Goal: Transaction & Acquisition: Purchase product/service

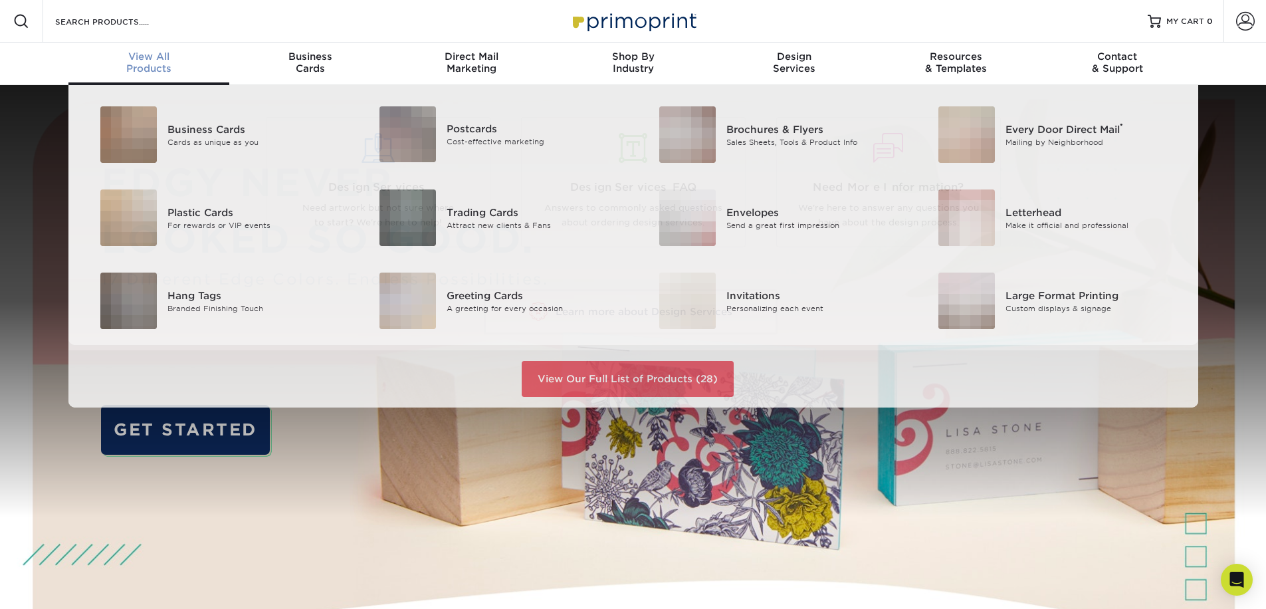
click at [165, 64] on div "View All Products" at bounding box center [148, 62] width 161 height 24
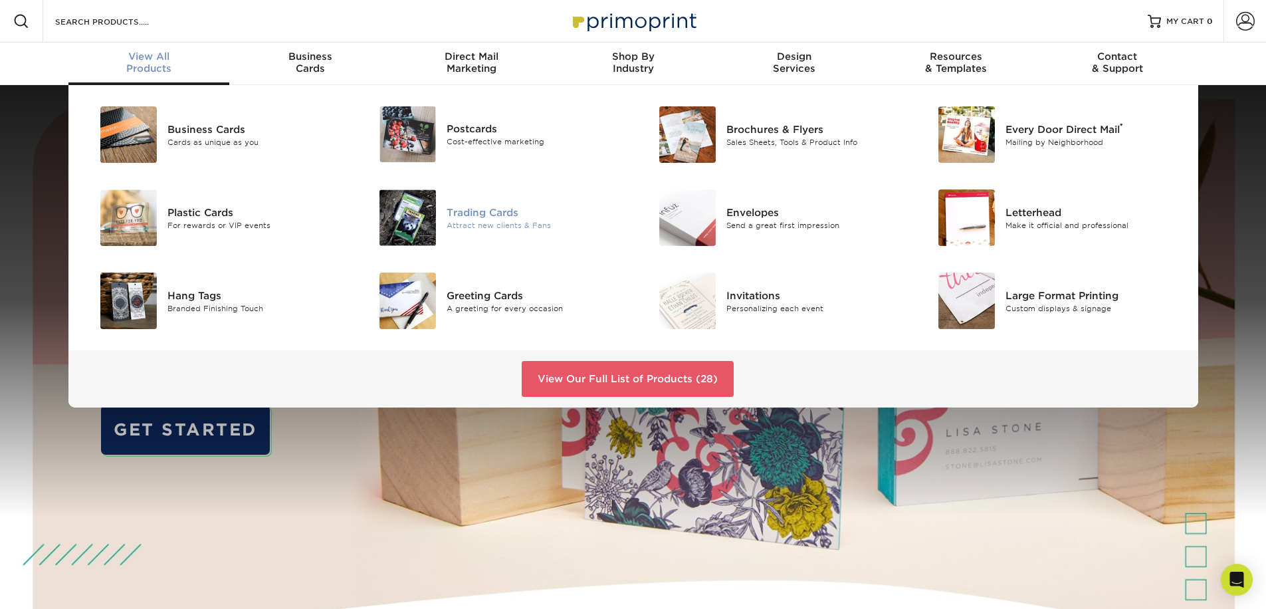
click at [505, 211] on div "Trading Cards" at bounding box center [534, 212] width 176 height 15
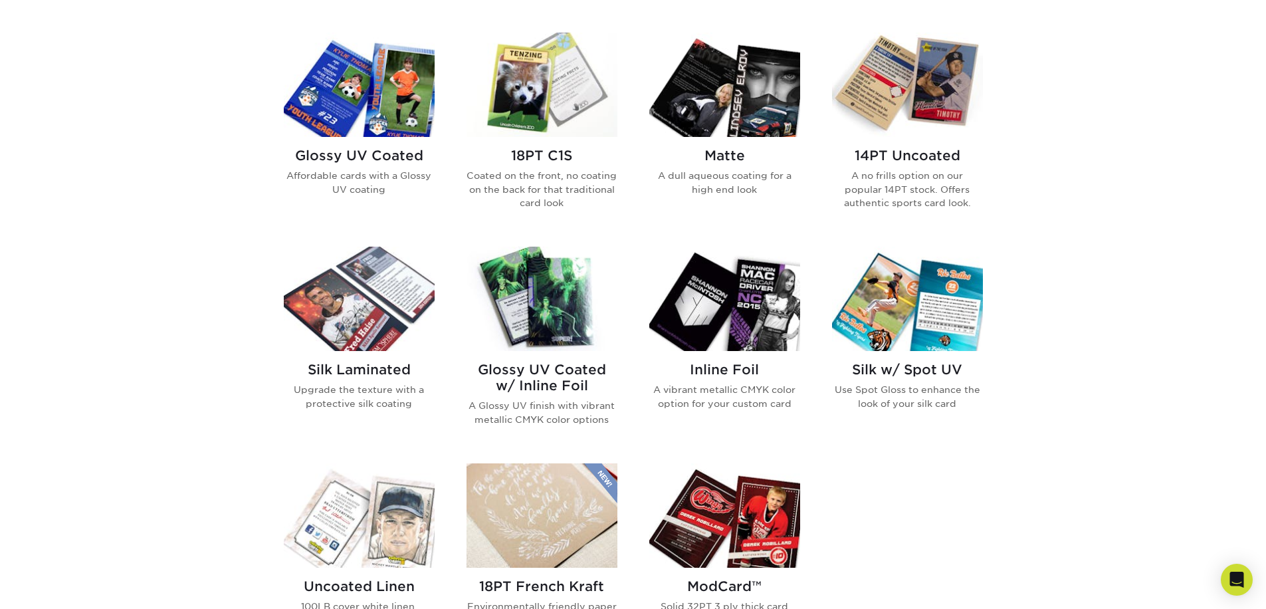
scroll to position [638, 0]
click at [908, 331] on img at bounding box center [907, 299] width 151 height 104
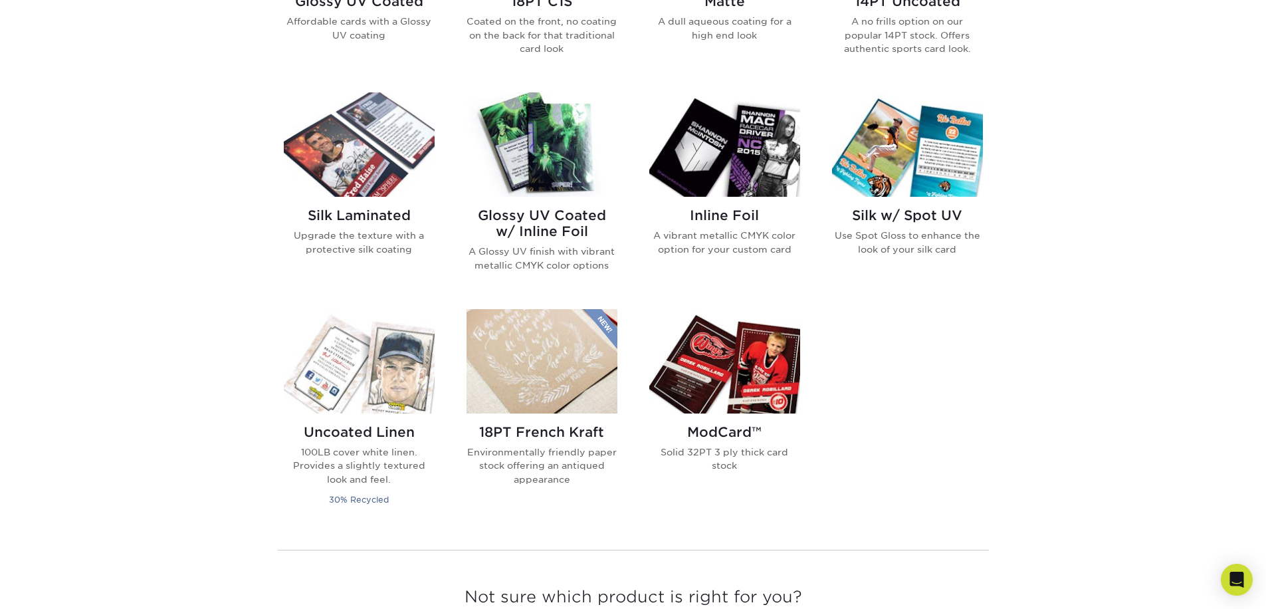
scroll to position [680, 0]
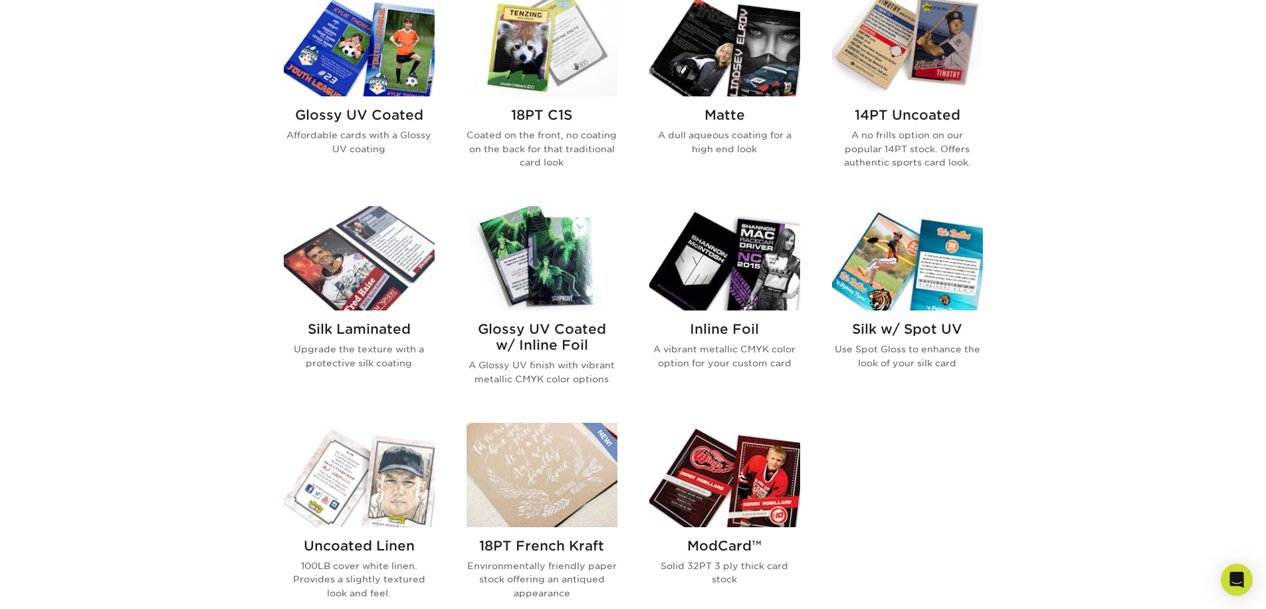
click at [558, 335] on h2 "Glossy UV Coated w/ Inline Foil" at bounding box center [541, 337] width 151 height 32
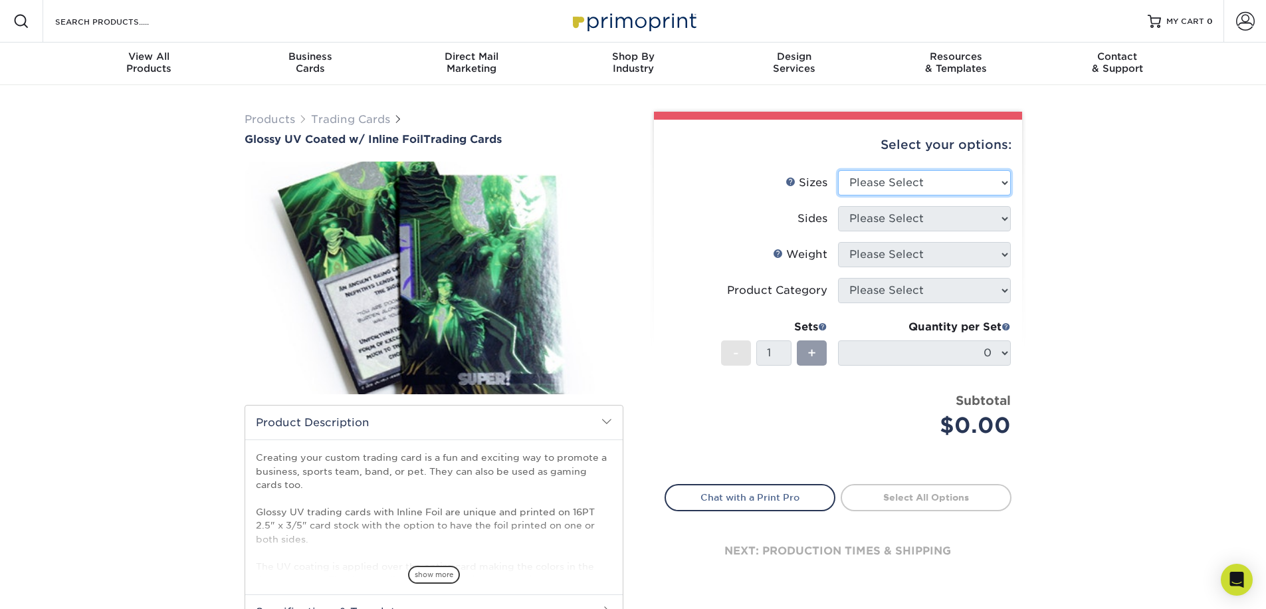
click at [915, 183] on select "Please Select 2.5" x 3.5"" at bounding box center [924, 182] width 173 height 25
select select "2.50x3.50"
click at [838, 170] on select "Please Select 2.5" x 3.5"" at bounding box center [924, 182] width 173 height 25
click at [920, 217] on select "Please Select Print Both Sides - Foil Back Only Print Both Sides - Foil Both Si…" at bounding box center [924, 218] width 173 height 25
select select "a75ac2f1-9911-48d6-841d-245b5ac08f27"
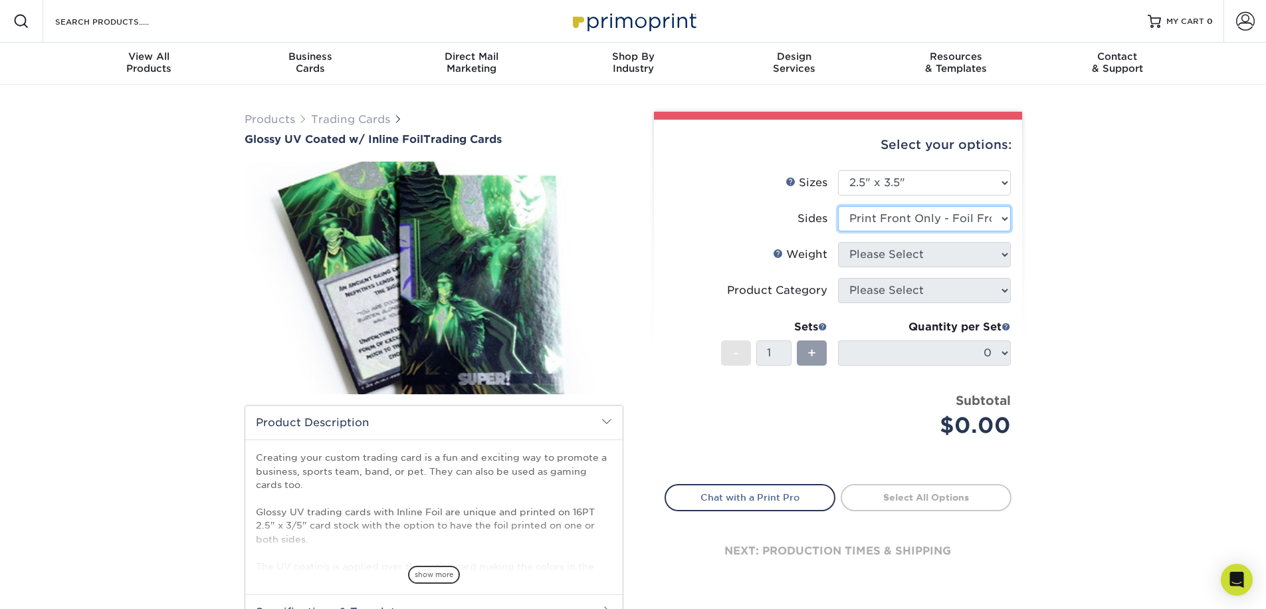
click at [838, 206] on select "Please Select Print Both Sides - Foil Back Only Print Both Sides - Foil Both Si…" at bounding box center [924, 218] width 173 height 25
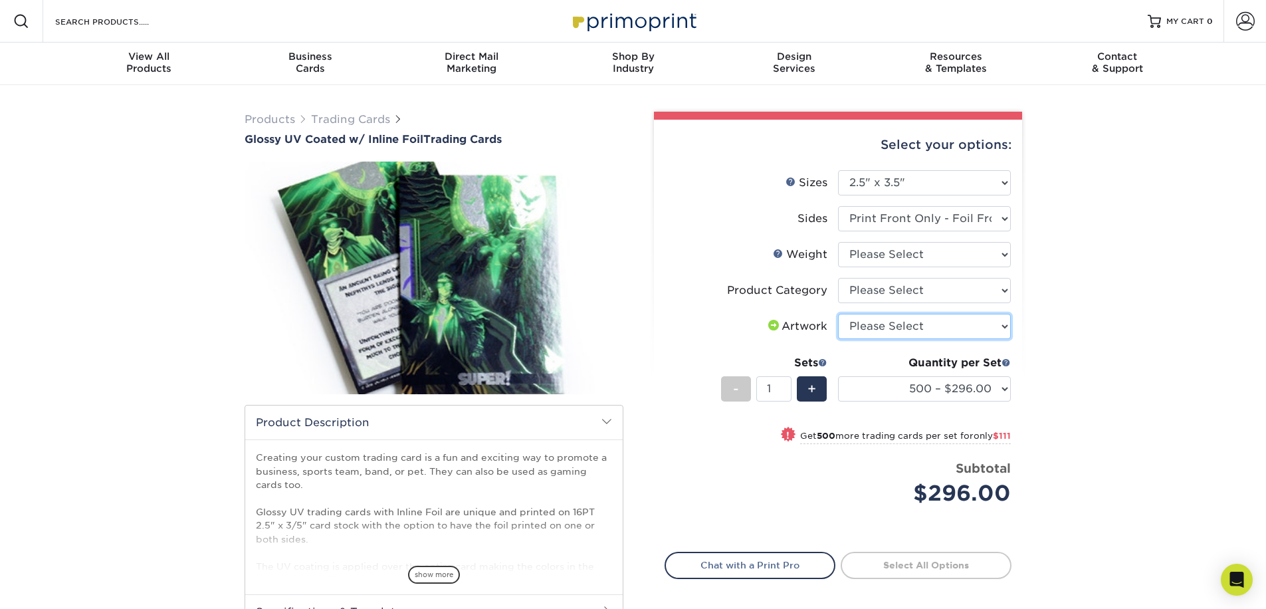
click at [898, 330] on select "Please Select I will upload files I need a design - $100" at bounding box center [924, 326] width 173 height 25
click at [838, 314] on select "Please Select I will upload files I need a design - $100" at bounding box center [924, 326] width 173 height 25
click at [904, 298] on select "Please Select Trading Cards" at bounding box center [924, 290] width 173 height 25
select select "c2f9bce9-36c2-409d-b101-c29d9d031e18"
click at [838, 278] on select "Please Select Trading Cards" at bounding box center [924, 290] width 173 height 25
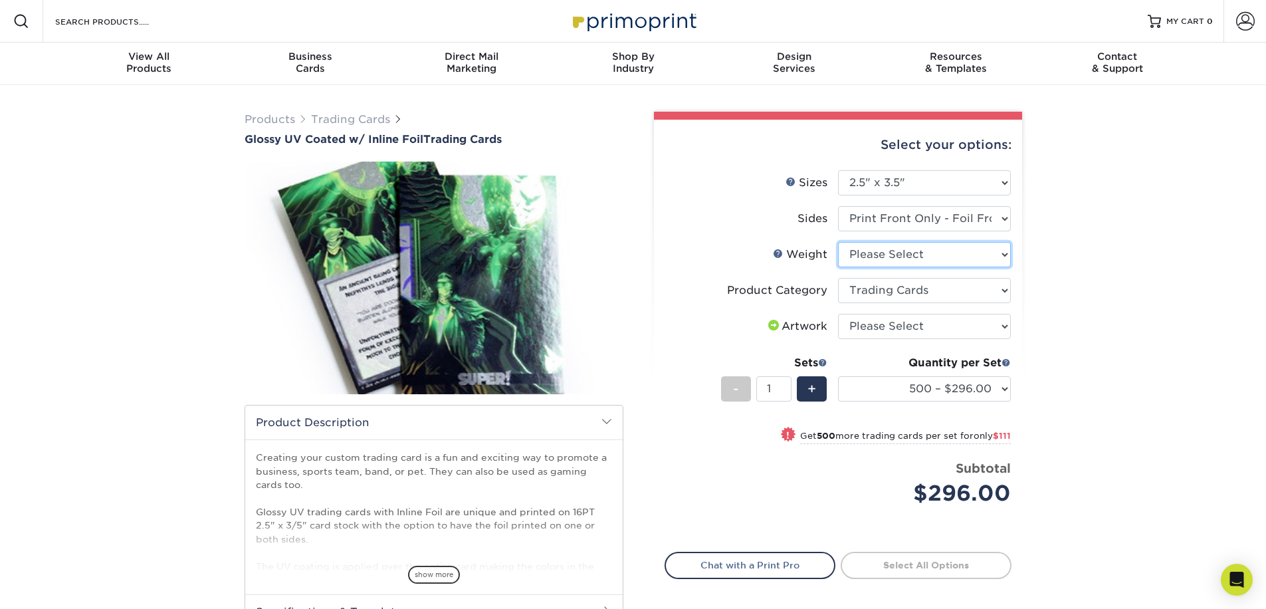
click at [908, 261] on select "Please Select 16PT" at bounding box center [924, 254] width 173 height 25
select select "16PT"
click at [838, 242] on select "Please Select 16PT" at bounding box center [924, 254] width 173 height 25
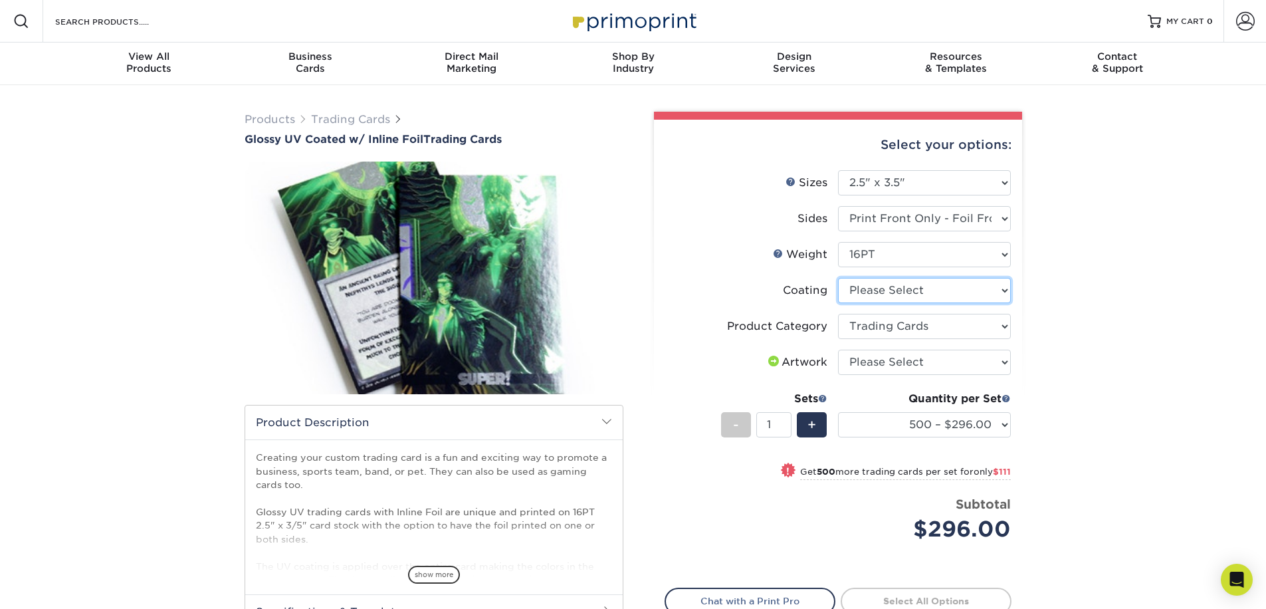
click at [890, 290] on select at bounding box center [924, 290] width 173 height 25
select select "ae367451-b2b8-45df-a344-0f05b6a12993"
click at [838, 278] on select at bounding box center [924, 290] width 173 height 25
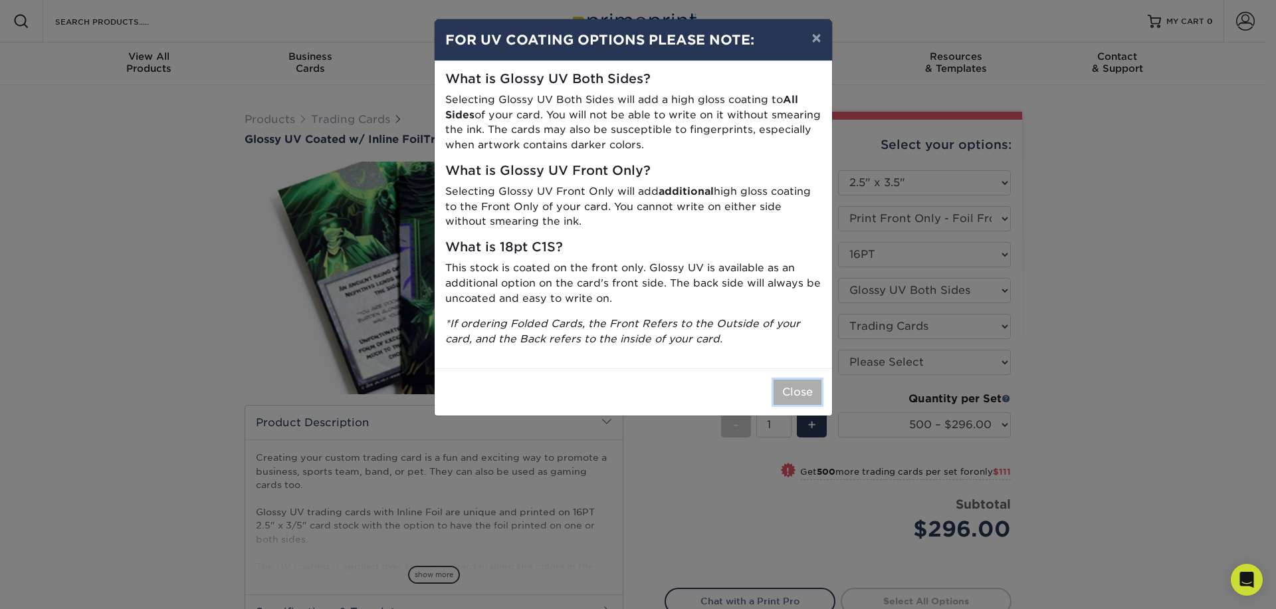
click at [783, 389] on button "Close" at bounding box center [797, 391] width 48 height 25
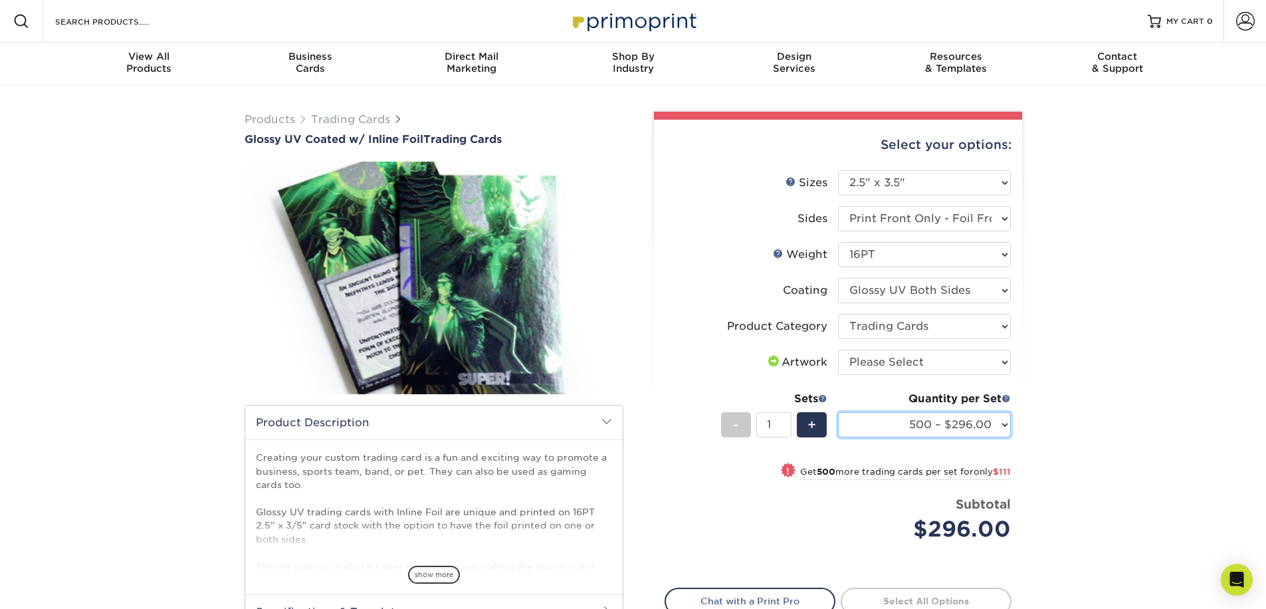
click at [907, 417] on select "500 – $296.00 1000 – $407.00 2500 – $675.00 5000 – $974.00" at bounding box center [924, 424] width 173 height 25
